Goal: Task Accomplishment & Management: Manage account settings

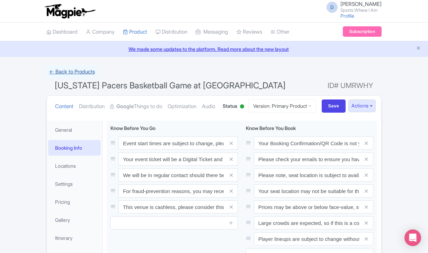
click at [78, 75] on link "← Back to Products" at bounding box center [71, 71] width 51 height 13
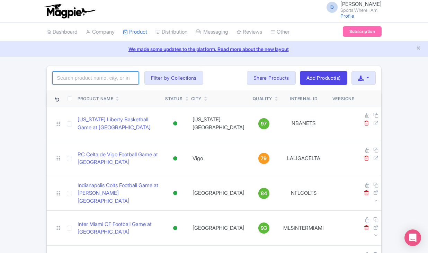
click at [82, 81] on input "search" at bounding box center [95, 77] width 87 height 13
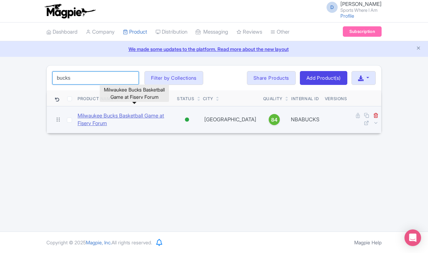
type input "bucks"
click at [88, 117] on link "Milwaukee Bucks Basketball Game at Fiserv Forum" at bounding box center [125, 120] width 94 height 16
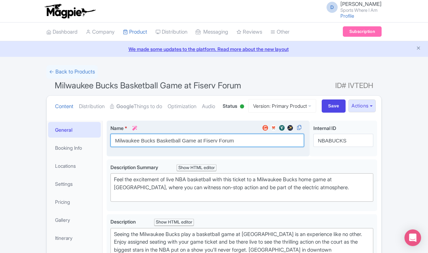
click at [142, 147] on input "Milwaukee Bucks Basketball Game at Fiserv Forum" at bounding box center [206, 140] width 193 height 13
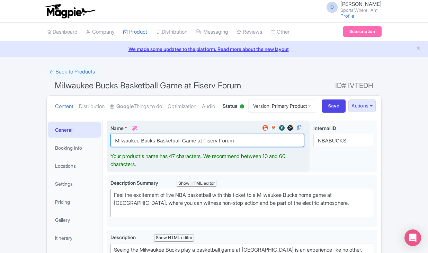
click at [142, 147] on input "Milwaukee Bucks Basketball Game at Fiserv Forum" at bounding box center [206, 140] width 193 height 13
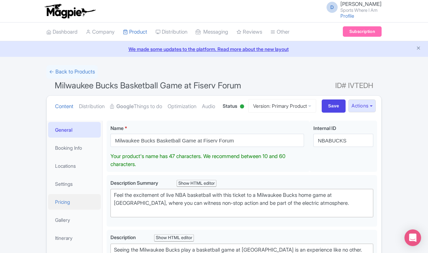
click at [78, 209] on link "Pricing" at bounding box center [74, 202] width 53 height 16
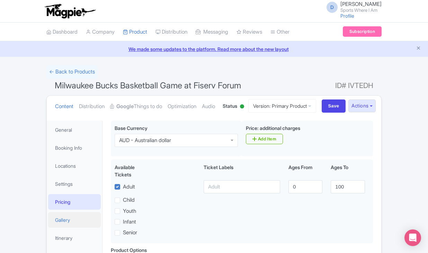
click at [71, 227] on link "Gallery" at bounding box center [74, 220] width 53 height 16
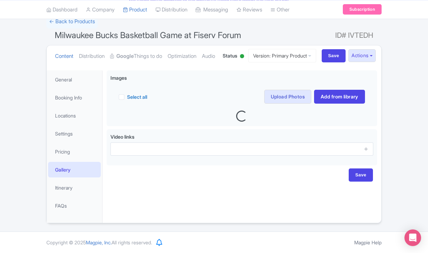
scroll to position [76, 0]
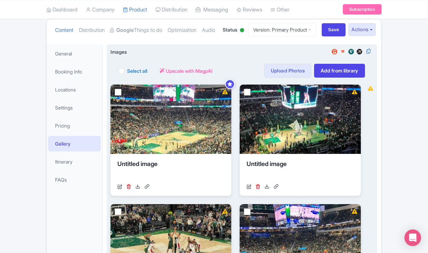
click at [127, 74] on label "Select all" at bounding box center [137, 70] width 20 height 7
click at [127, 71] on input "Select all" at bounding box center [129, 68] width 4 height 4
checkbox input "true"
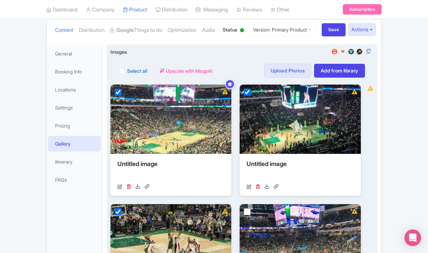
checkbox input "true"
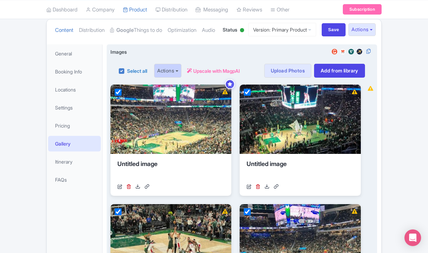
click at [179, 78] on button "Actions" at bounding box center [167, 71] width 27 height 14
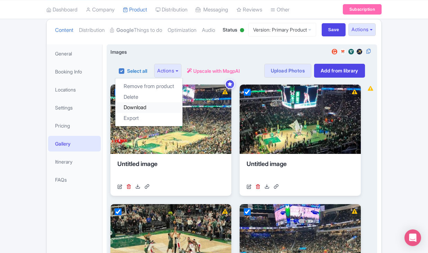
click at [157, 113] on link "Download" at bounding box center [148, 107] width 67 height 11
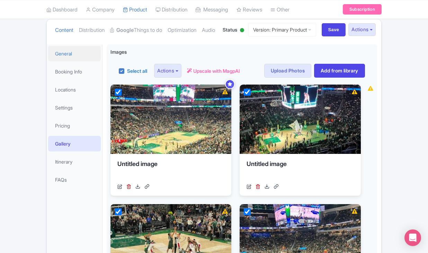
click at [72, 61] on link "General" at bounding box center [74, 54] width 53 height 16
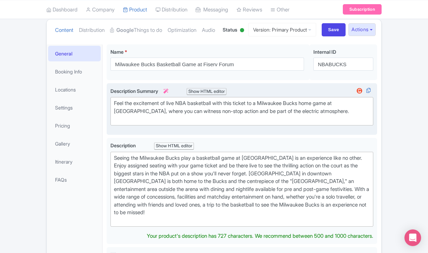
click at [195, 123] on div "Feel the excitement of live NBA basketball with this ticket to a Milwaukee Buck…" at bounding box center [242, 111] width 256 height 24
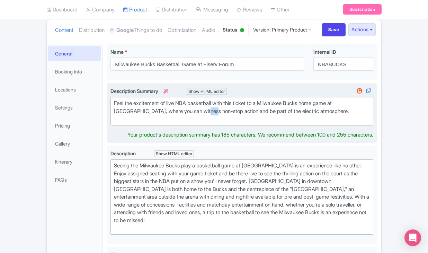
click at [195, 123] on div "Feel the excitement of live NBA basketball with this ticket to a Milwaukee Buck…" at bounding box center [242, 111] width 256 height 24
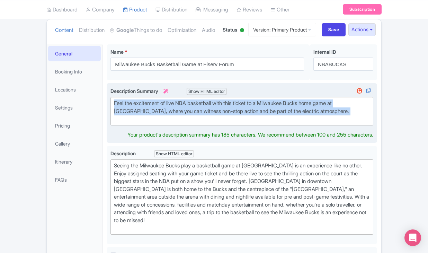
click at [195, 123] on div "Feel the excitement of live NBA basketball with this ticket to a Milwaukee Buck…" at bounding box center [242, 111] width 256 height 24
type trix-editor "<div>Feel the excitement of live NBA basketball with this ticket to a Milwaukee…"
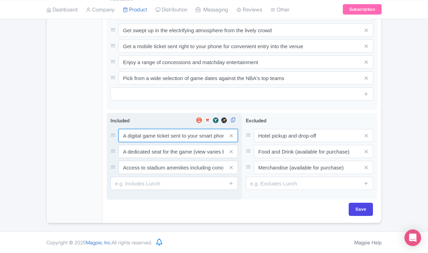
click at [146, 134] on input "A digital game ticket sent to your smart phone" at bounding box center [177, 135] width 119 height 13
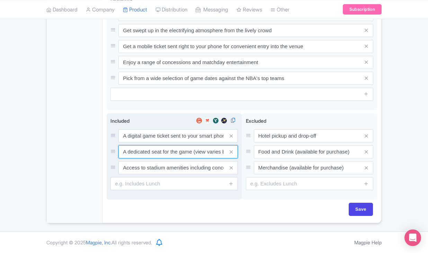
click at [165, 142] on input "A dedicated seat for the game (view varies by seat category)" at bounding box center [177, 135] width 119 height 13
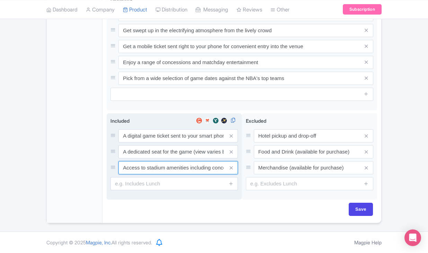
click at [171, 142] on input "Access to stadium amenities including concessions and matchday activations" at bounding box center [177, 135] width 119 height 13
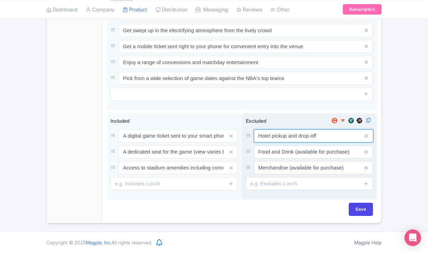
click at [288, 135] on input "Hotel pickup and drop-off" at bounding box center [313, 135] width 119 height 13
click at [279, 142] on input "Food and Drink (available for purchase)" at bounding box center [313, 135] width 119 height 13
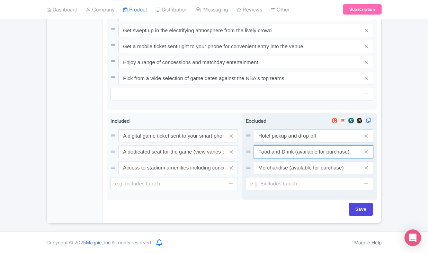
click at [279, 142] on input "Food and Drink (available for purchase)" at bounding box center [313, 135] width 119 height 13
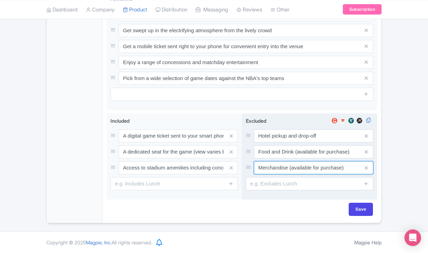
click at [277, 142] on input "Merchandise (available for purchase)" at bounding box center [313, 135] width 119 height 13
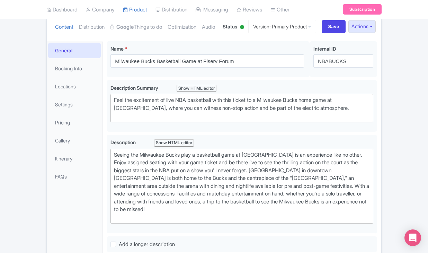
scroll to position [76, 0]
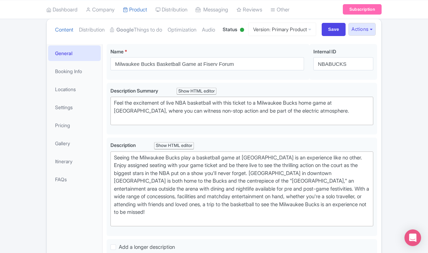
click at [72, 98] on li "Locations" at bounding box center [74, 89] width 55 height 18
click at [72, 79] on link "Booking Info" at bounding box center [74, 71] width 53 height 16
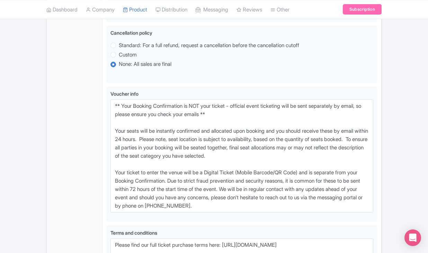
scroll to position [441, 0]
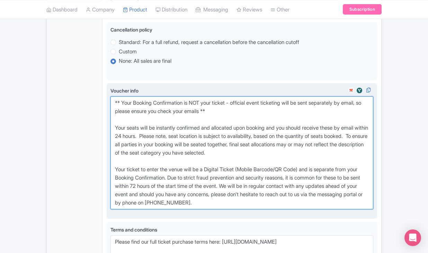
drag, startPoint x: 114, startPoint y: 141, endPoint x: 287, endPoint y: 238, distance: 198.5
click at [287, 209] on textarea "** Your Booking Confirmation is NOT your ticket - official event ticketing will…" at bounding box center [241, 152] width 263 height 113
